Goal: Use online tool/utility: Utilize a website feature to perform a specific function

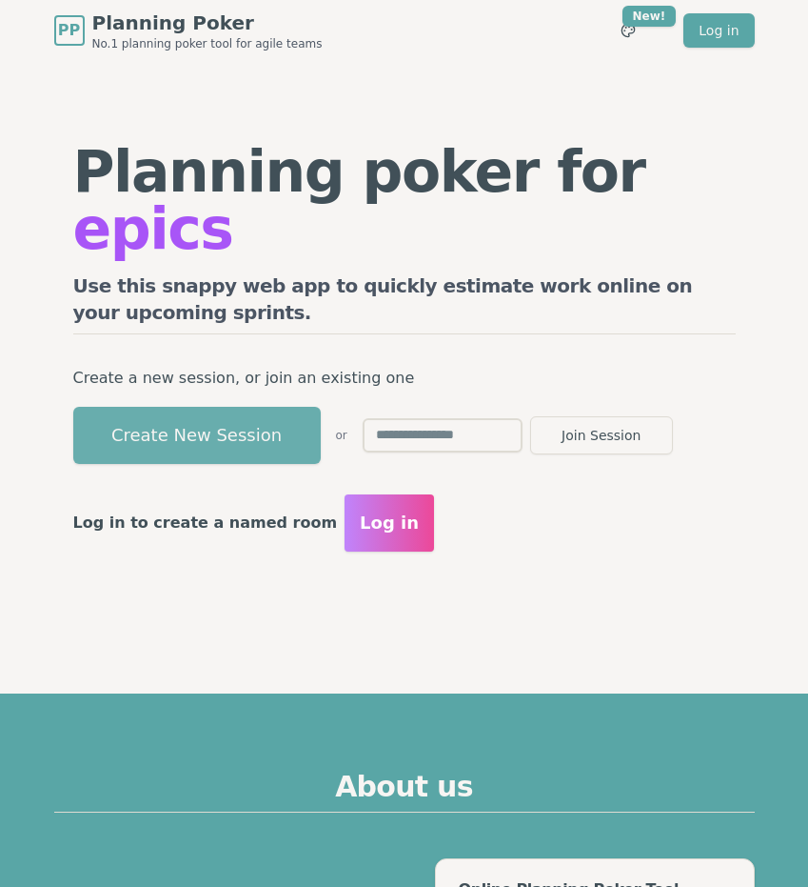
click at [230, 411] on button "Create New Session" at bounding box center [197, 435] width 248 height 57
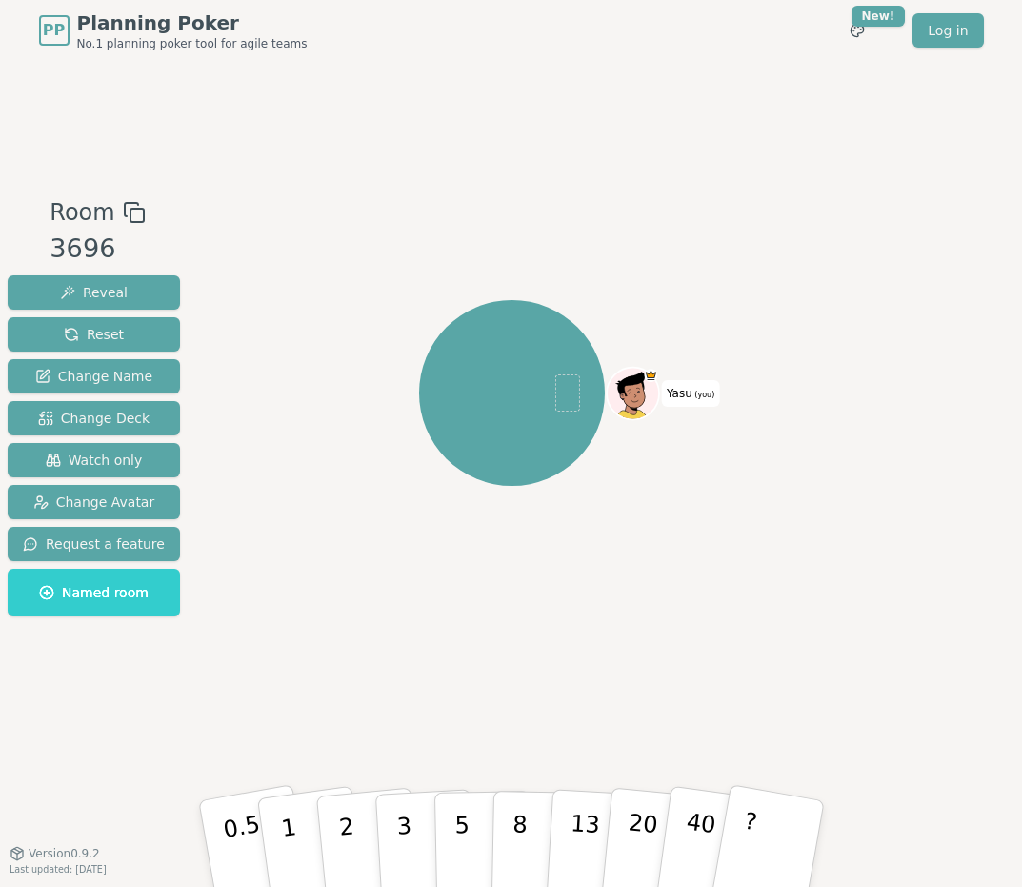
drag, startPoint x: 251, startPoint y: 279, endPoint x: 401, endPoint y: 46, distance: 277.1
click at [253, 275] on div "Yasu (you)" at bounding box center [511, 394] width 557 height 329
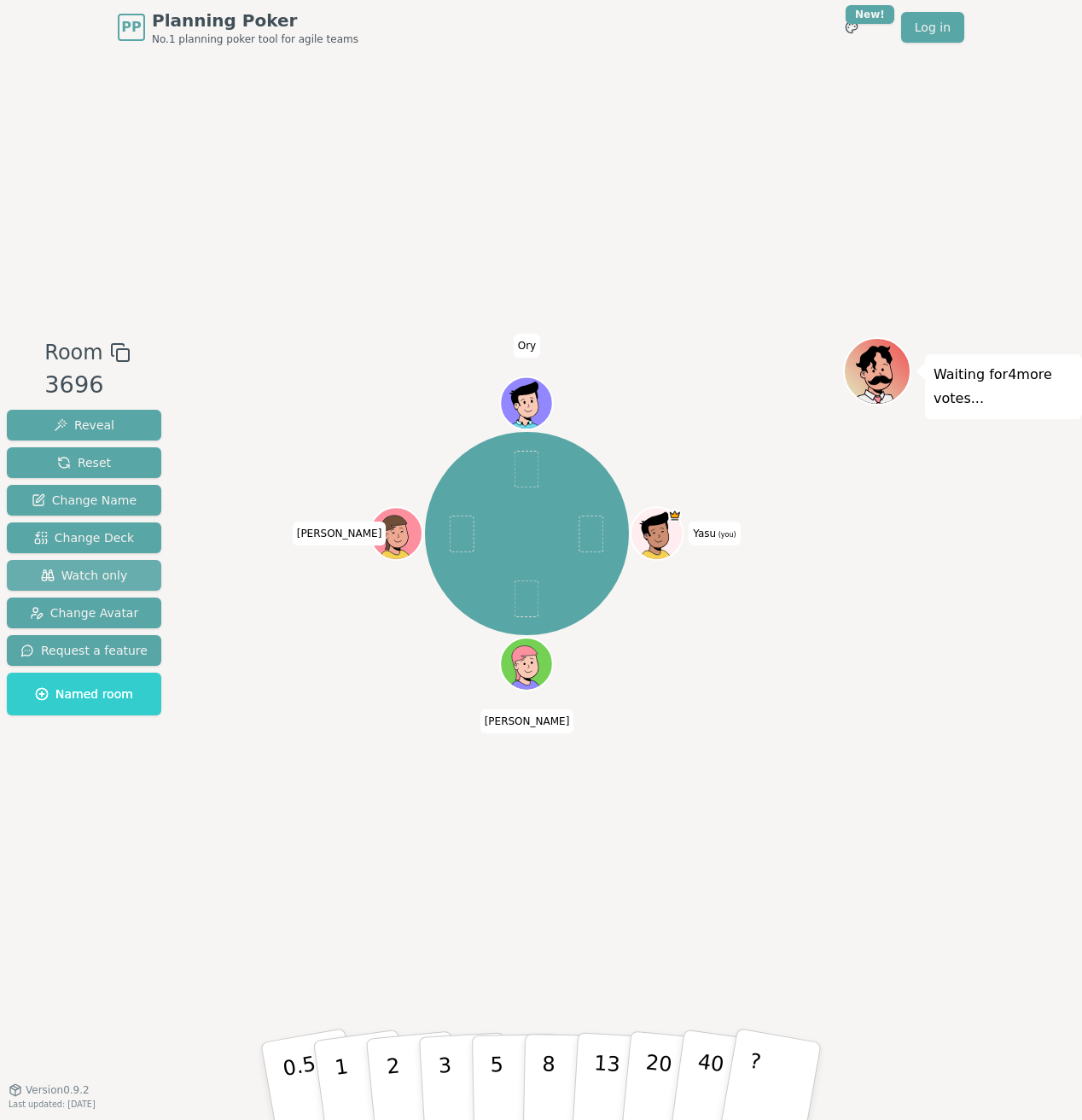
click at [115, 570] on span "Watch only" at bounding box center [84, 575] width 87 height 17
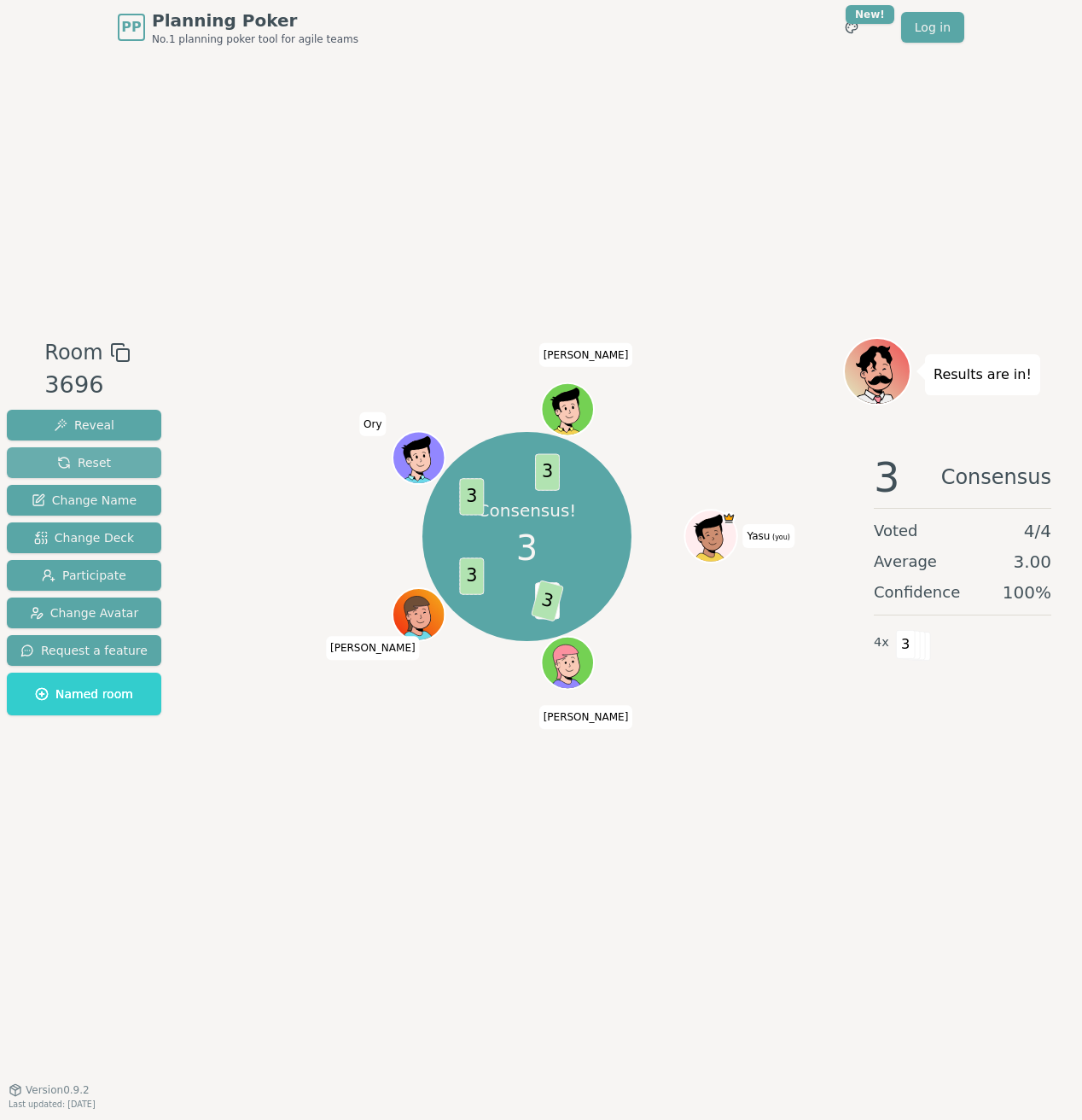
click at [57, 462] on span "Reset" at bounding box center [84, 463] width 54 height 17
click at [309, 301] on div "Room 3696 Reveal Reset Change Name Change Deck Participate Change Avatar Reques…" at bounding box center [541, 572] width 1082 height 1035
click at [93, 455] on span "Reset" at bounding box center [84, 463] width 54 height 17
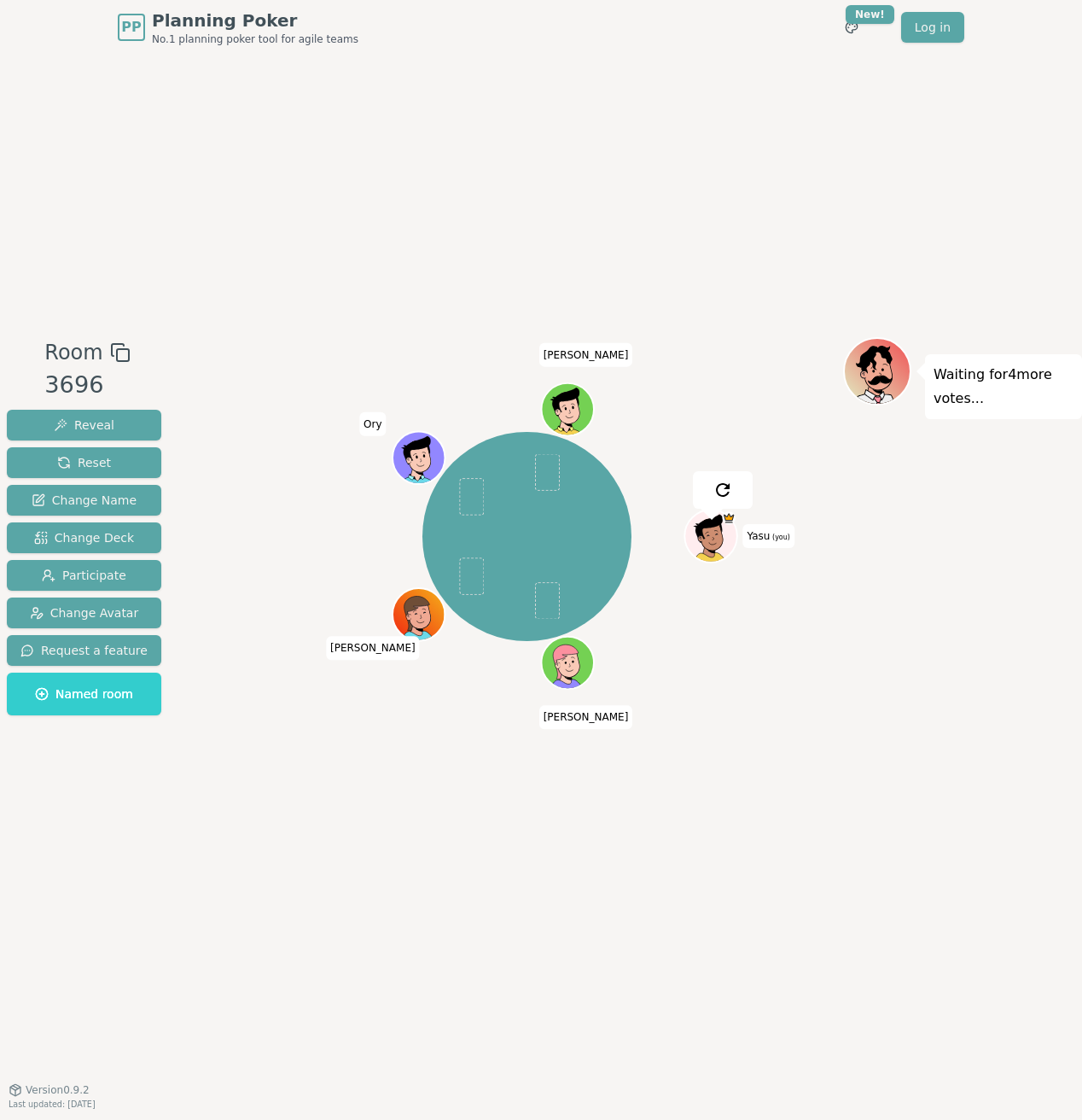
click at [87, 301] on div "Room 3696 Reveal Reset Change Name Change Deck Participate Change Avatar Reques…" at bounding box center [541, 572] width 1082 height 1035
click at [206, 794] on div "Room 3696 Reveal Reset Change Name Change Deck Participate Change Avatar Reques…" at bounding box center [541, 572] width 1082 height 1035
click at [135, 760] on div "Room 3696 Reveal Reset Change Name Change Deck Participate Change Avatar Reques…" at bounding box center [84, 572] width 169 height 470
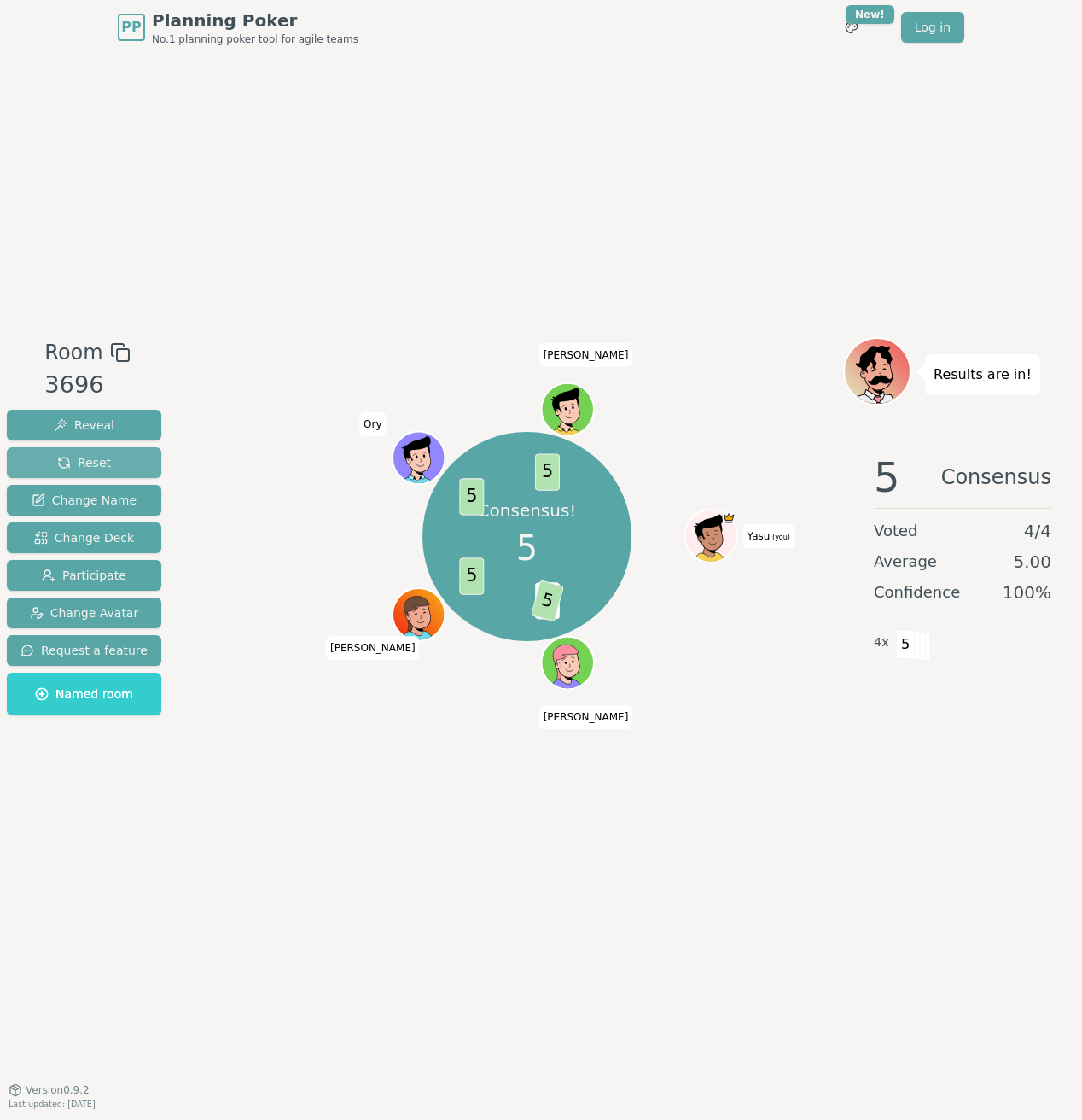
click at [121, 450] on button "Reset" at bounding box center [84, 463] width 154 height 30
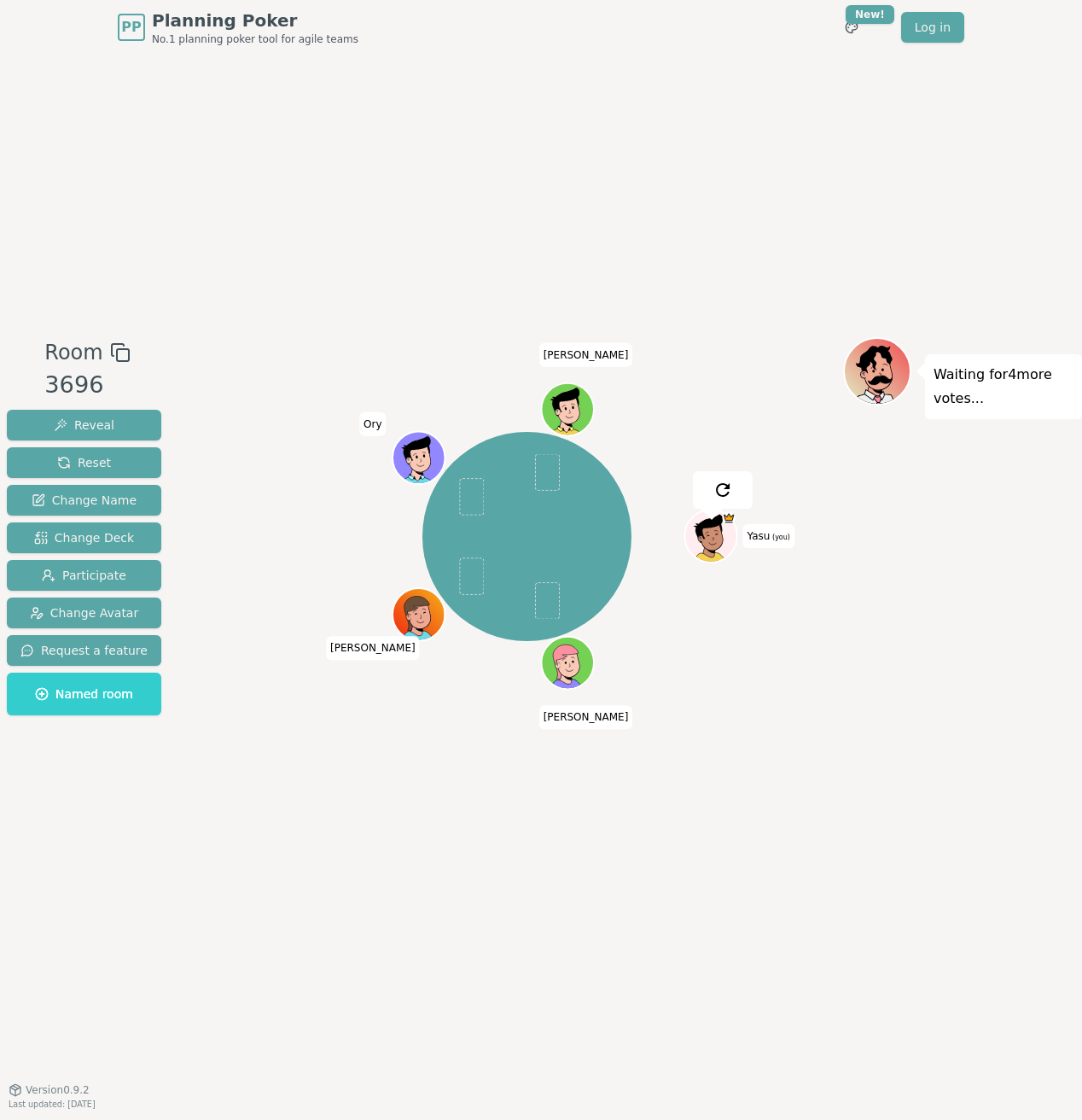
click at [197, 370] on div "Room 3696 Reveal Reset Change Name Change Deck Participate Change Avatar Reques…" at bounding box center [541, 572] width 1082 height 470
click at [206, 165] on div "Room 3696 Reveal Reset Change Name Change Deck Participate Change Avatar Reques…" at bounding box center [541, 572] width 1082 height 1035
click at [219, 249] on div "Room 3696 Reveal Reset Change Name Change Deck Participate Change Avatar Reques…" at bounding box center [541, 572] width 1082 height 1035
click at [186, 291] on div "Room 3696 Reveal Reset Change Name Change Deck Participate Change Avatar Reques…" at bounding box center [541, 572] width 1082 height 1035
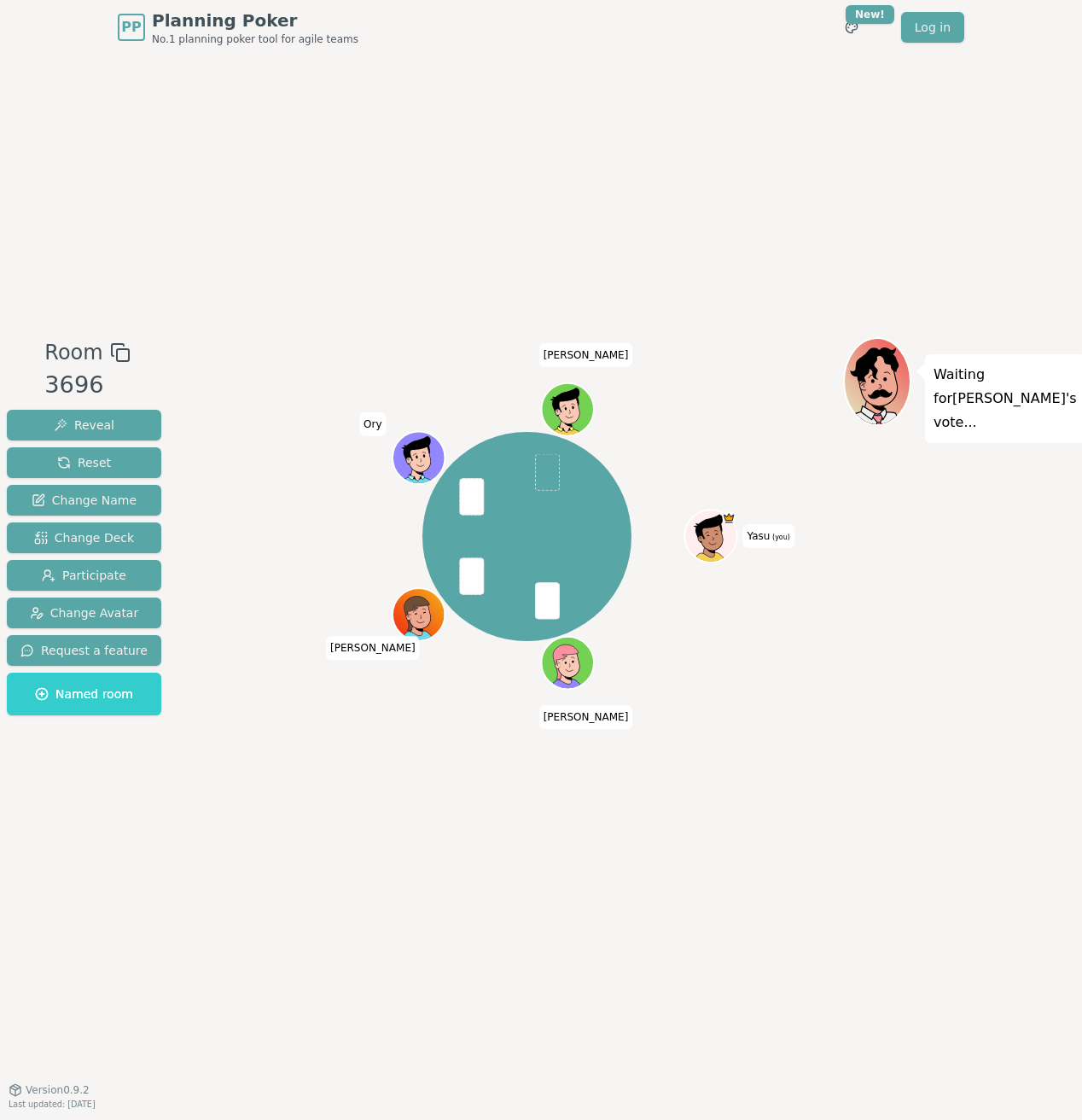
click at [546, 213] on div "Room 3696 Reveal Reset Change Name Change Deck Participate Change Avatar Reques…" at bounding box center [541, 572] width 1082 height 1035
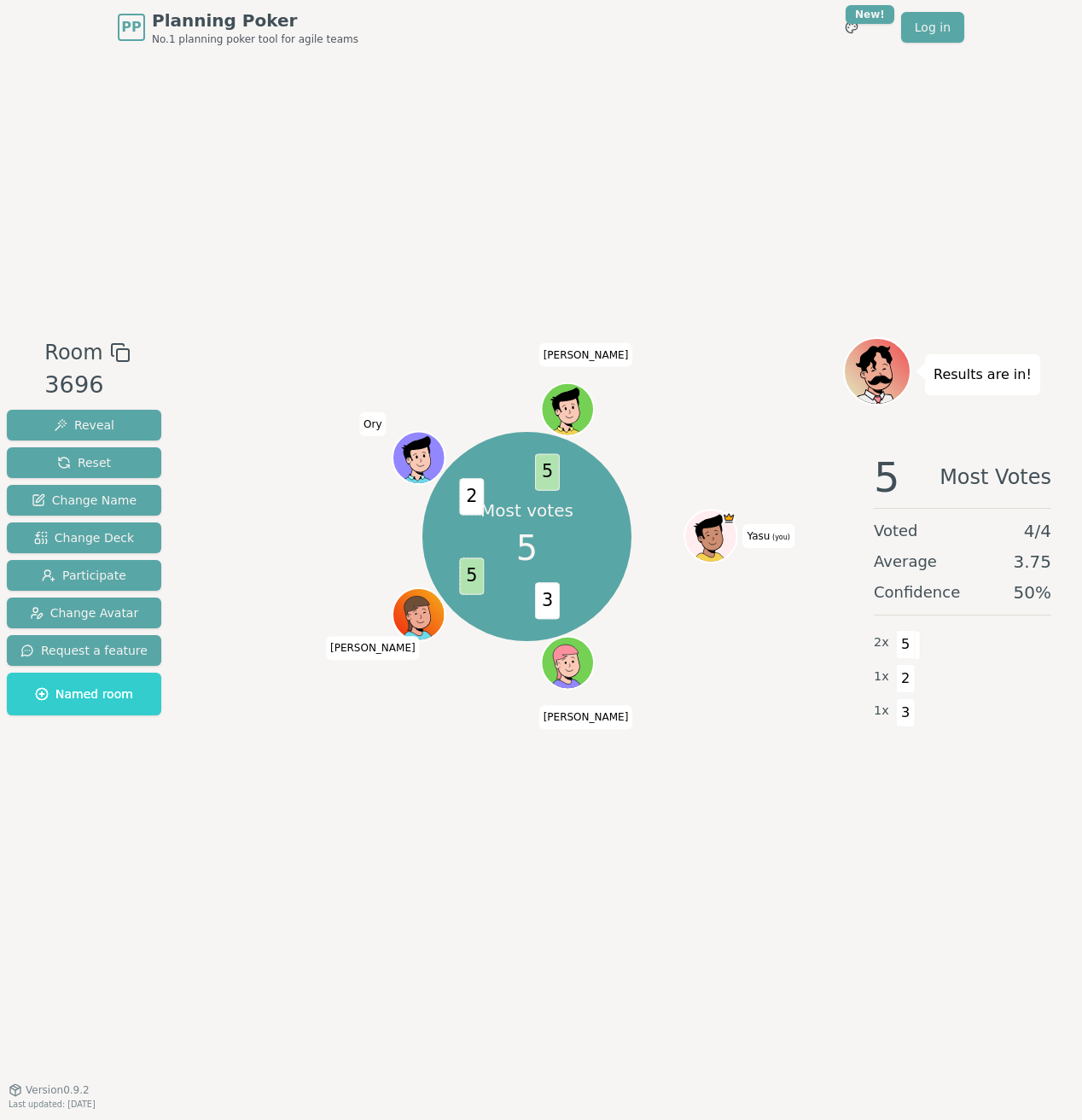
click at [139, 303] on div "Room 3696 Reveal Reset Change Name Change Deck Participate Change Avatar Reques…" at bounding box center [541, 572] width 1082 height 1035
click at [64, 461] on span "Reset" at bounding box center [84, 463] width 54 height 17
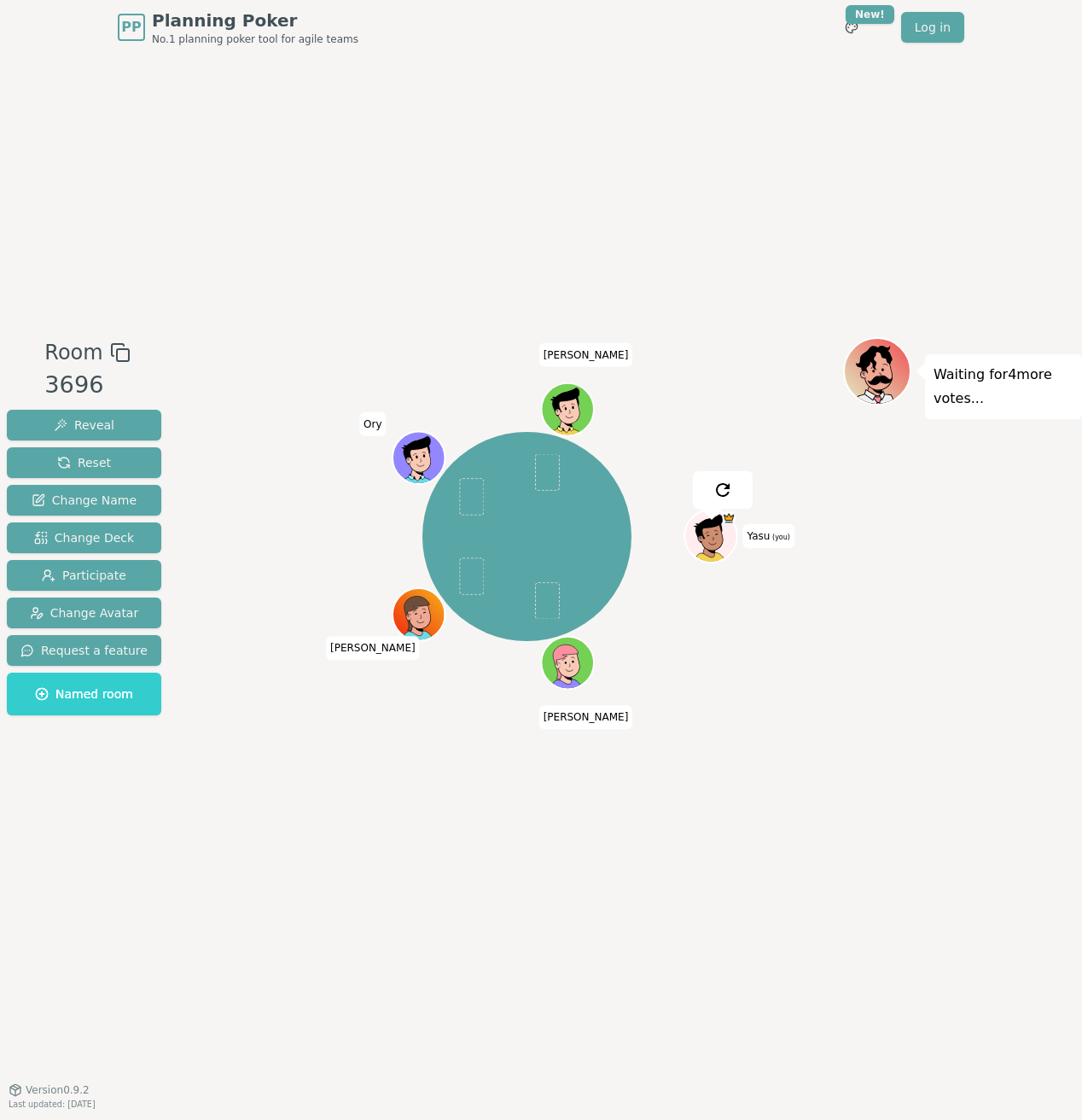
click at [302, 244] on div "Room 3696 Reveal Reset Change Name Change Deck Participate Change Avatar Reques…" at bounding box center [541, 572] width 1082 height 1035
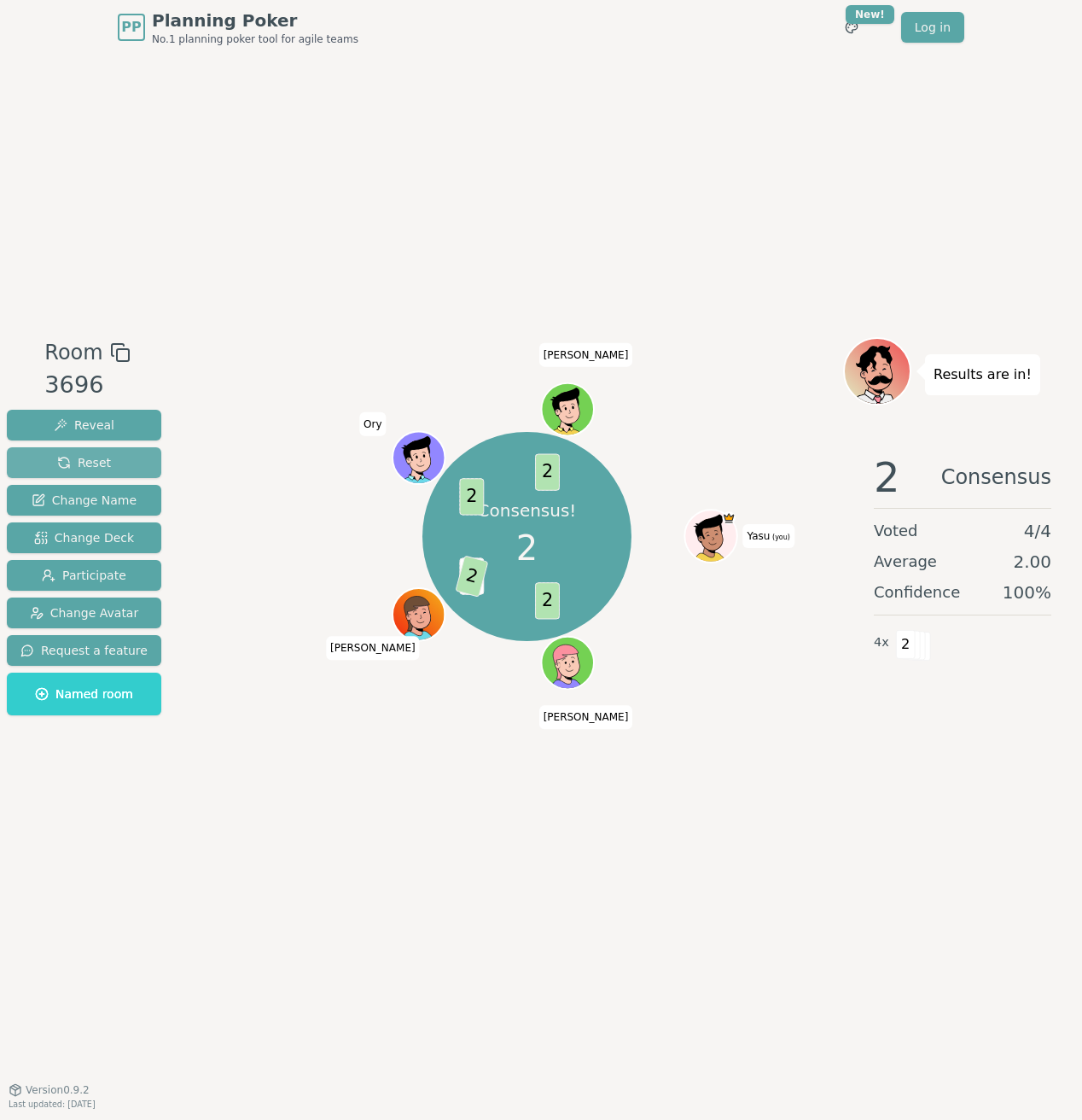
click at [81, 473] on button "Reset" at bounding box center [84, 463] width 154 height 30
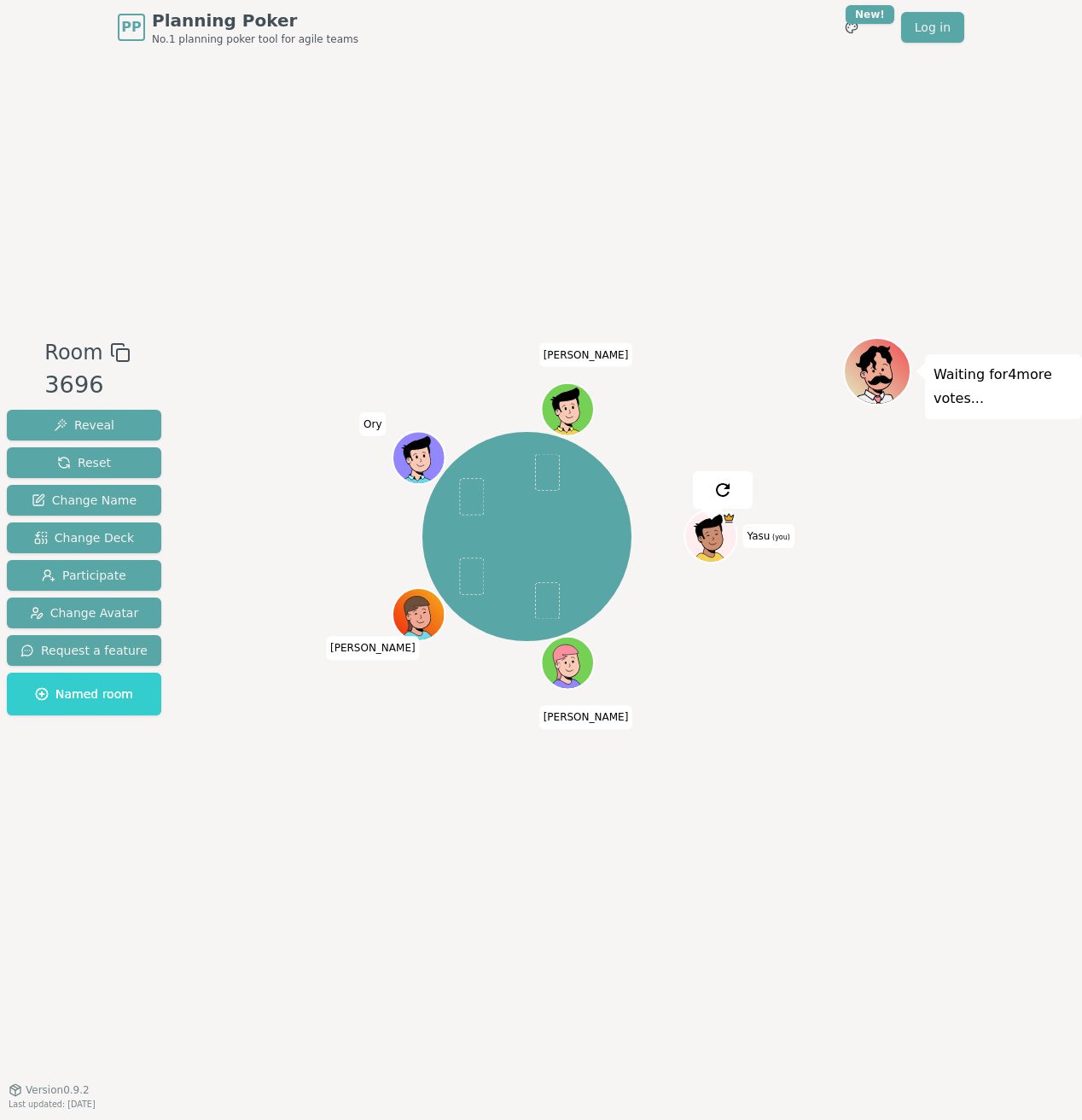
click at [207, 354] on div "Room 3696 Reveal Reset Change Name Change Deck Participate Change Avatar Reques…" at bounding box center [541, 572] width 1082 height 470
drag, startPoint x: 248, startPoint y: 116, endPoint x: 230, endPoint y: 116, distance: 18.0
click at [248, 117] on div "Room 3696 Reveal Reset Change Name Change Deck Participate Change Avatar Reques…" at bounding box center [541, 572] width 1082 height 1035
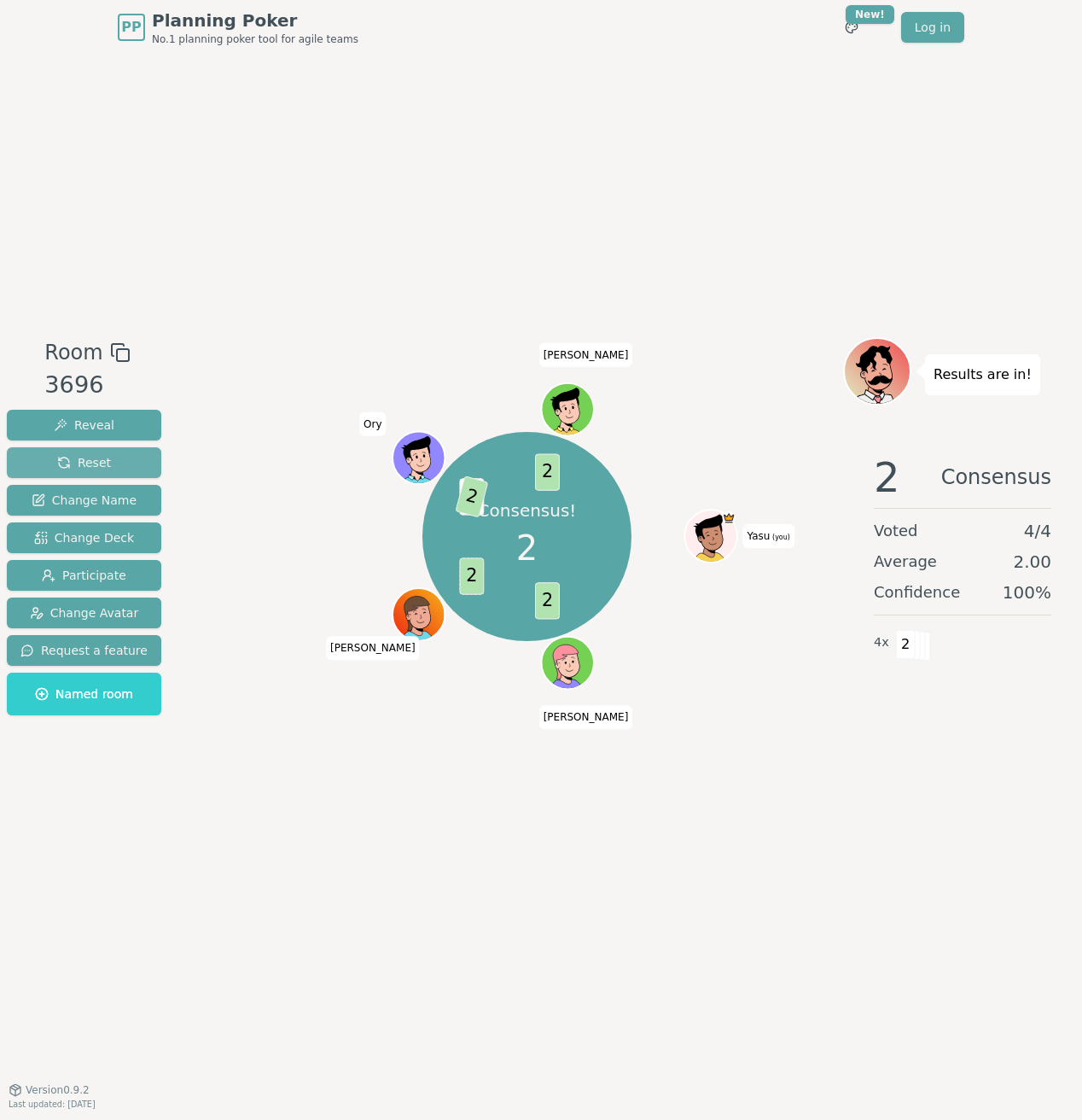
click at [58, 455] on span "Reset" at bounding box center [84, 463] width 54 height 17
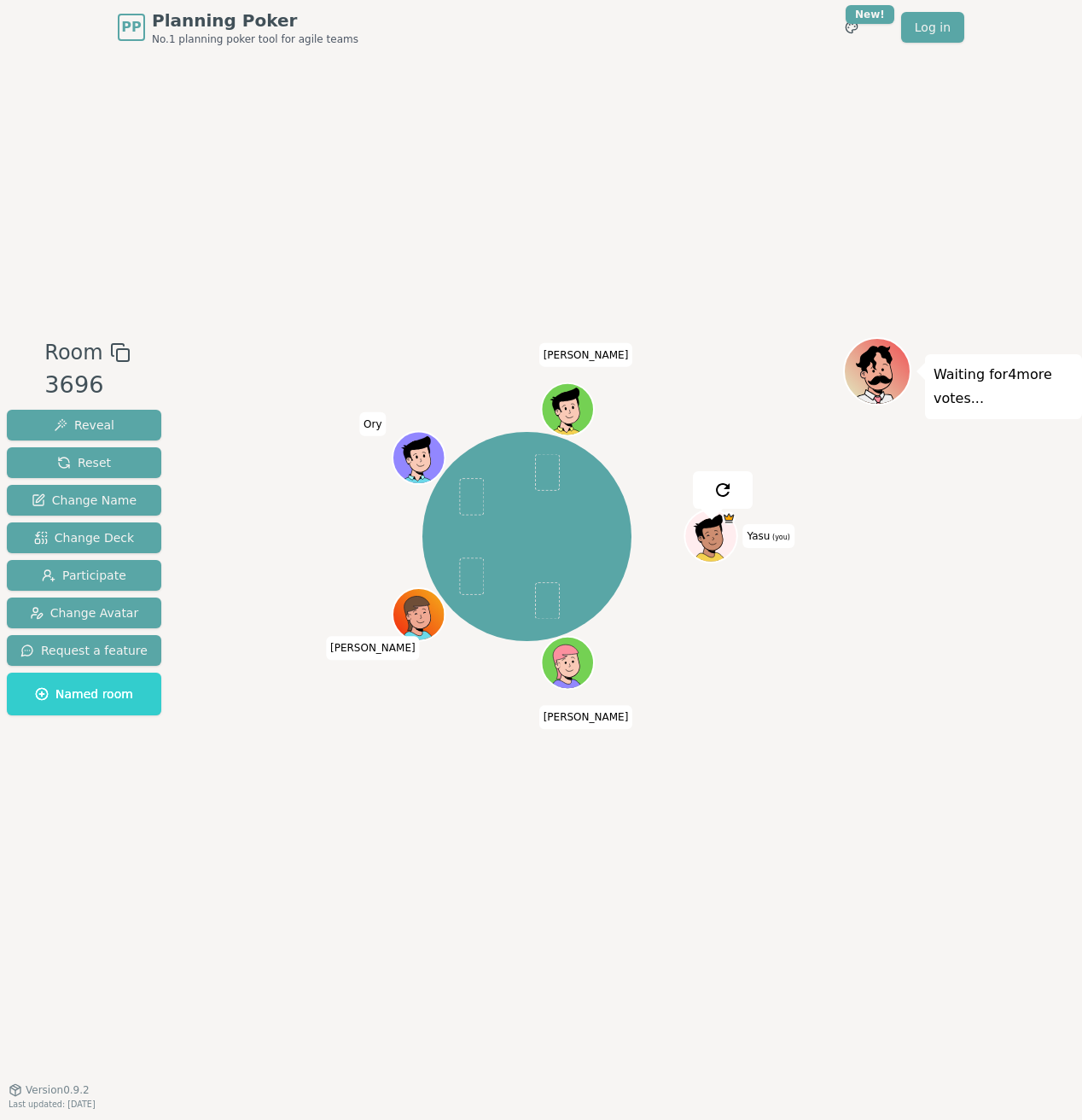
drag, startPoint x: 160, startPoint y: 357, endPoint x: 136, endPoint y: 395, distance: 44.9
click at [158, 358] on div "Room 3696 Reveal Reset Change Name Change Deck Participate Change Avatar Reques…" at bounding box center [84, 529] width 169 height 385
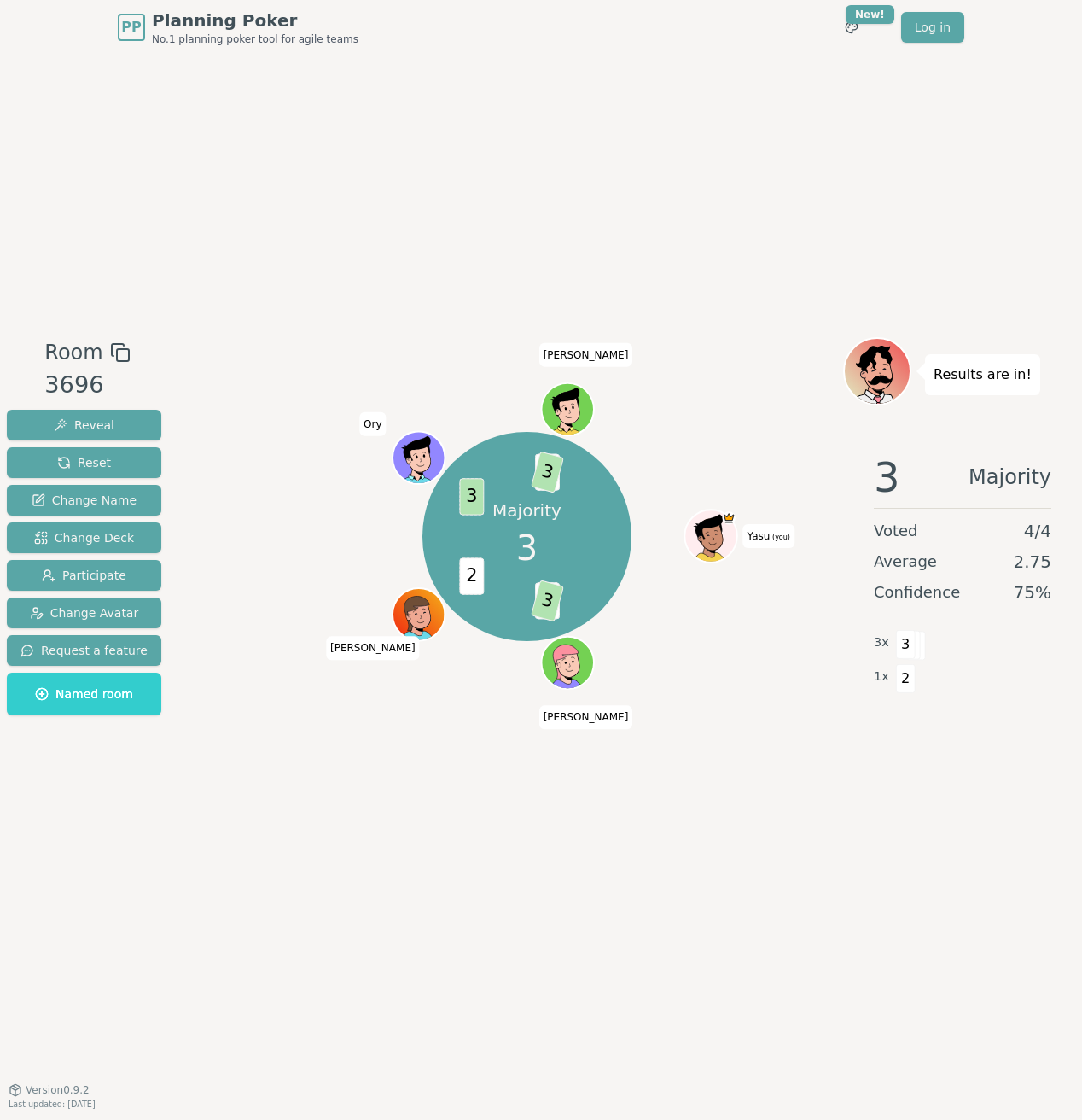
click at [101, 443] on div "Reveal Reset Change Name Change Deck Participate Change Avatar Request a featur…" at bounding box center [84, 562] width 154 height 306
click at [100, 456] on span "Reset" at bounding box center [84, 463] width 54 height 17
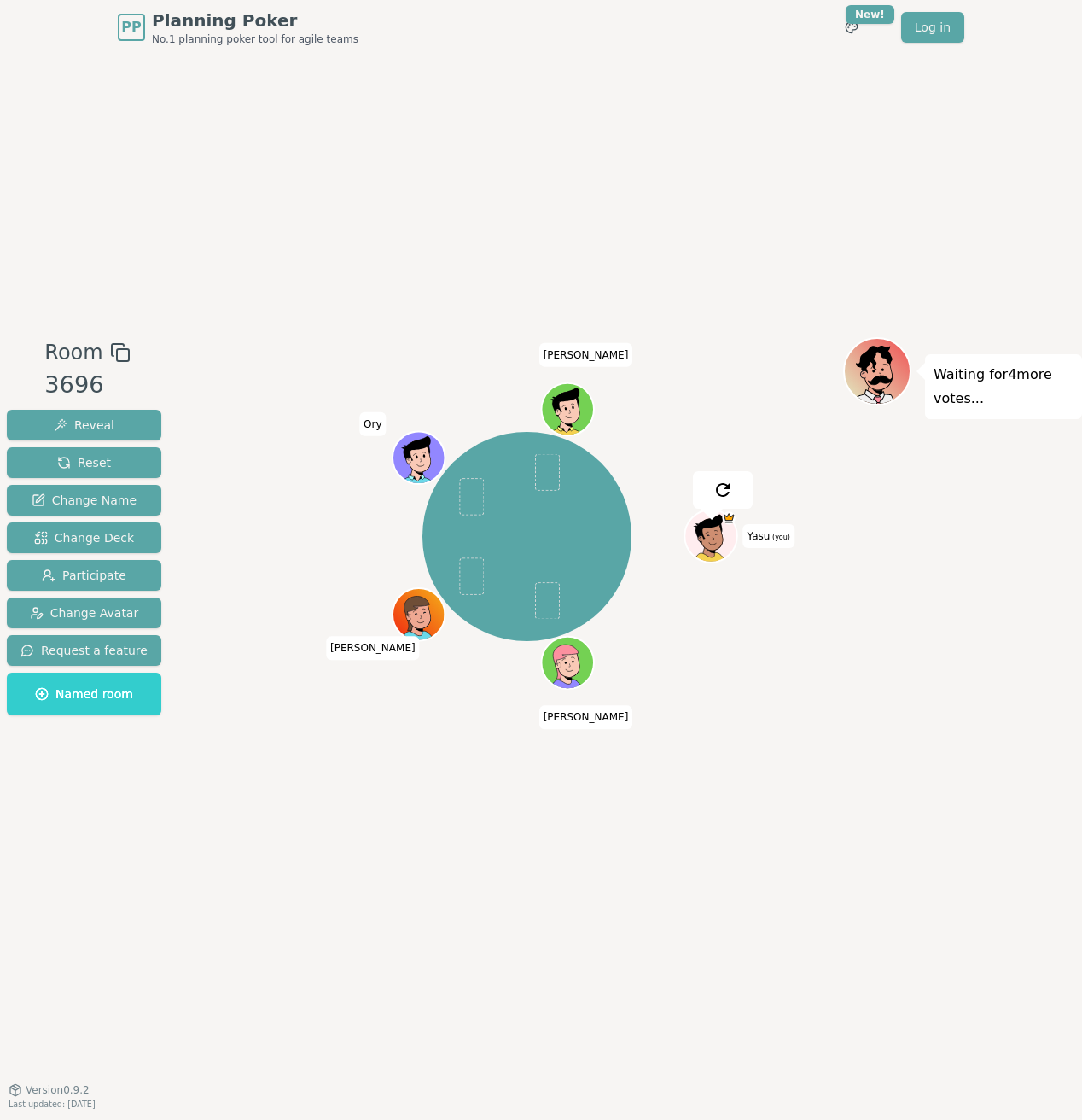
click at [152, 262] on div "Room 3696 Reveal Reset Change Name Change Deck Participate Change Avatar Reques…" at bounding box center [541, 572] width 1082 height 1035
click at [219, 352] on div at bounding box center [527, 352] width 633 height 30
click at [189, 268] on div "Room 3696 Reveal Reset Change Name Change Deck Participate Change Avatar Reques…" at bounding box center [541, 572] width 1082 height 1035
